Goal: Task Accomplishment & Management: Use online tool/utility

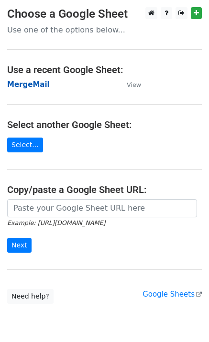
click at [39, 87] on strong "MergeMail" at bounding box center [28, 84] width 43 height 9
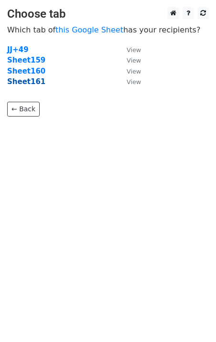
click at [31, 86] on strong "Sheet161" at bounding box center [26, 81] width 38 height 9
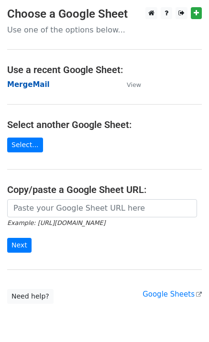
click at [32, 86] on strong "MergeMail" at bounding box center [28, 84] width 43 height 9
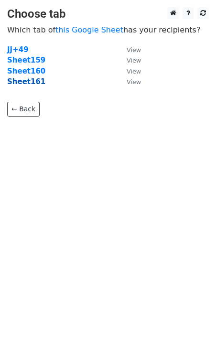
click at [28, 86] on strong "Sheet161" at bounding box center [26, 81] width 38 height 9
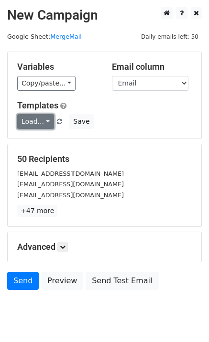
click at [34, 123] on link "Load..." at bounding box center [35, 121] width 37 height 15
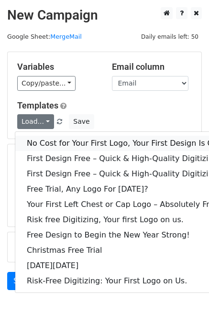
click at [57, 140] on link "No Cost for Your First Logo, Your First Design Is On Us!" at bounding box center [129, 143] width 229 height 15
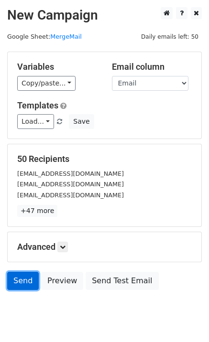
click at [20, 278] on link "Send" at bounding box center [23, 281] width 32 height 18
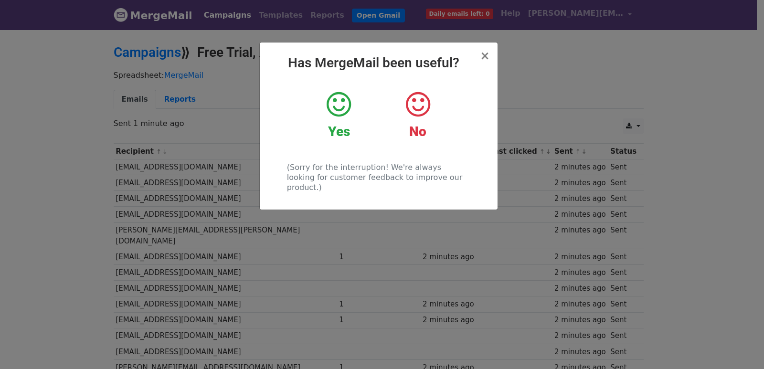
click at [189, 120] on div "× Has MergeMail been useful? Yes No (Sorry for the interruption! We're always l…" at bounding box center [382, 199] width 764 height 341
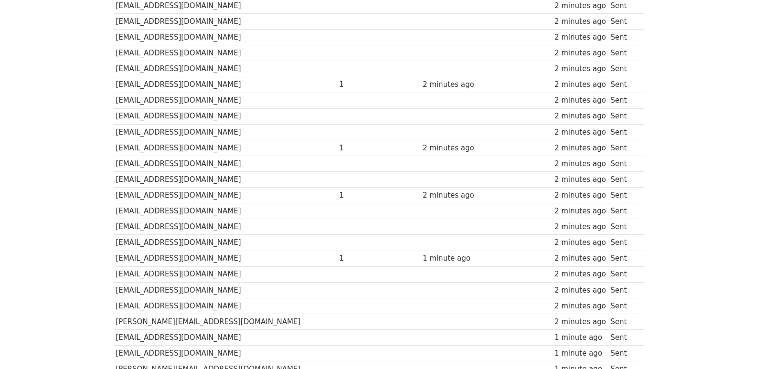
scroll to position [665, 0]
